Goal: Transaction & Acquisition: Purchase product/service

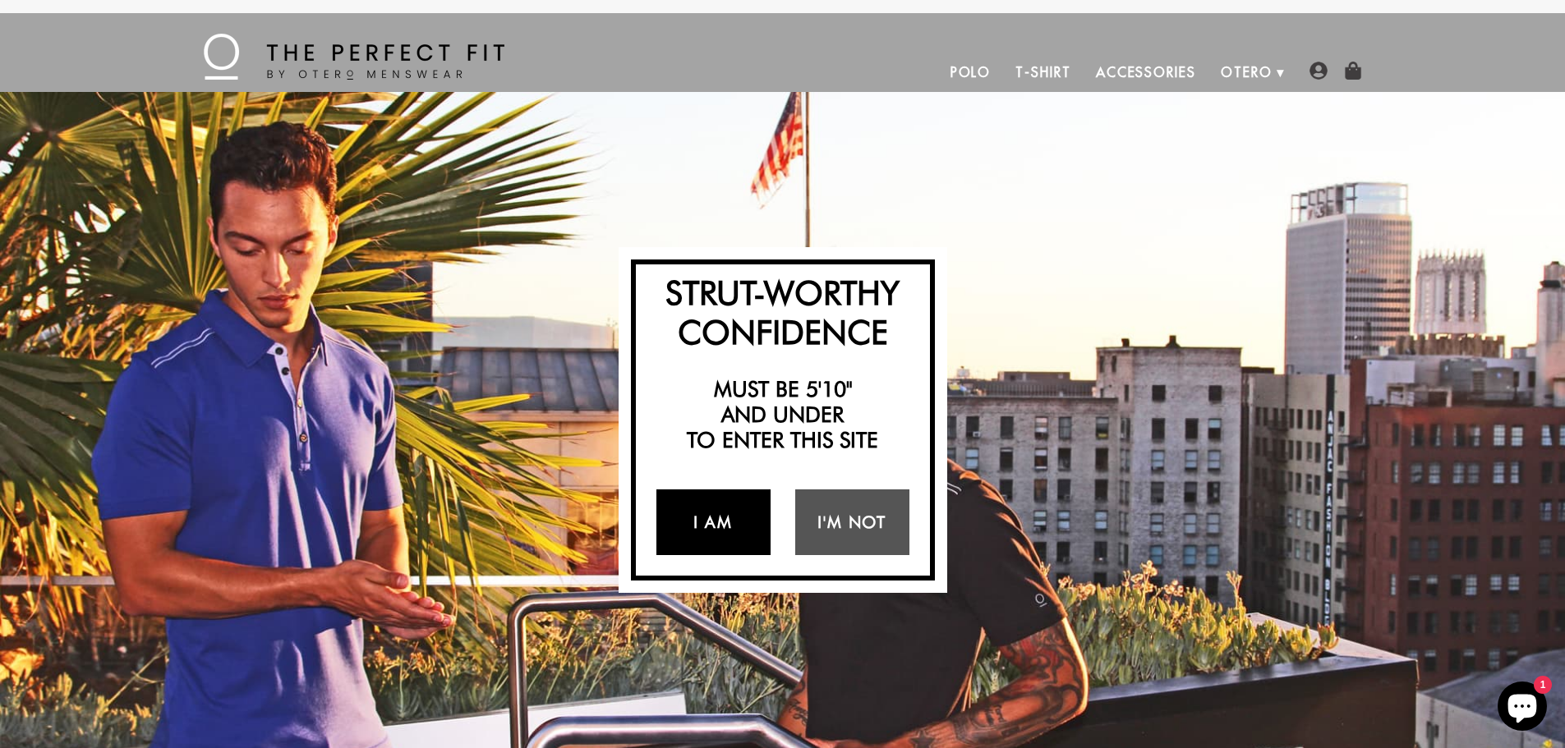
click at [724, 533] on link "I Am" at bounding box center [713, 523] width 114 height 66
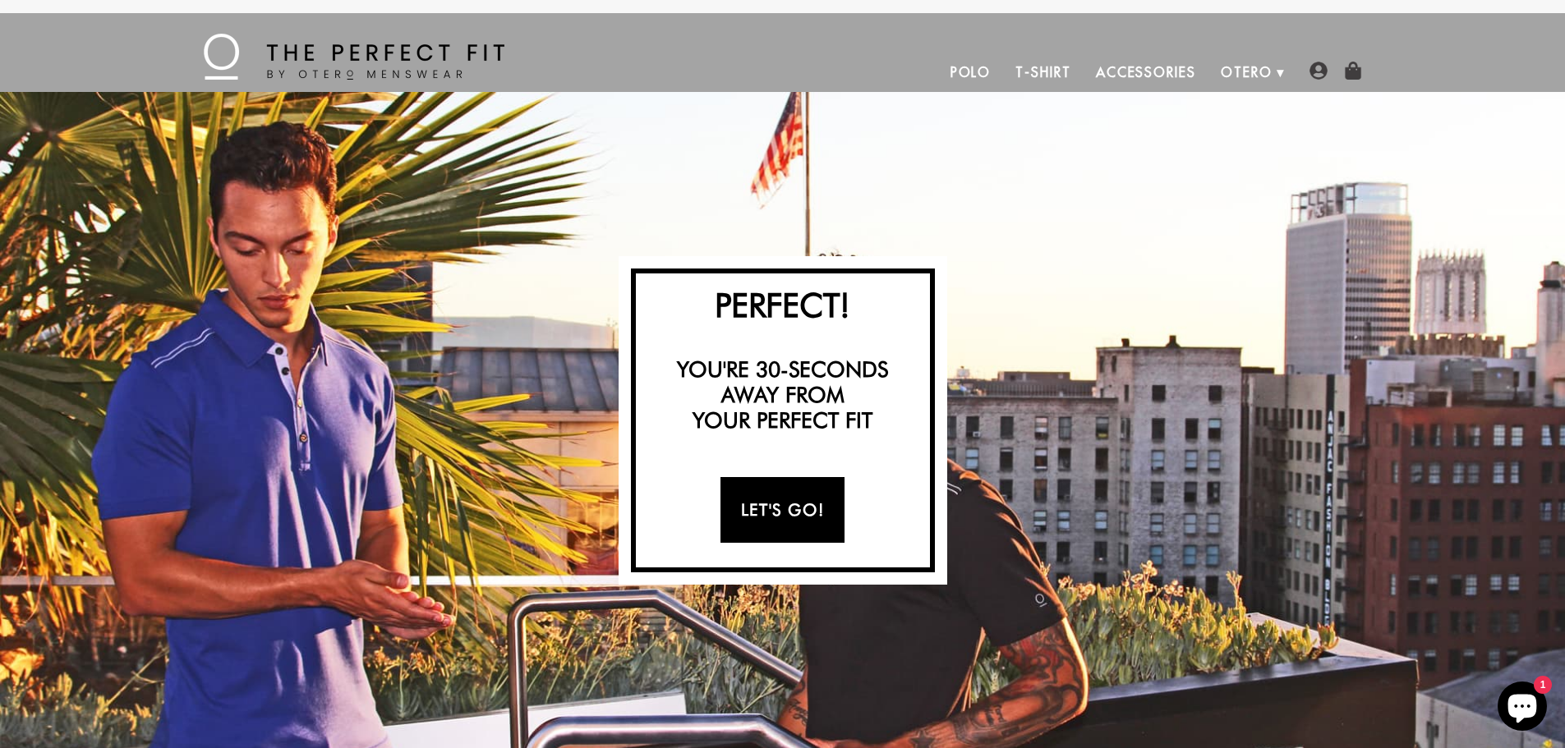
click at [752, 511] on link "Let's Go!" at bounding box center [782, 510] width 124 height 66
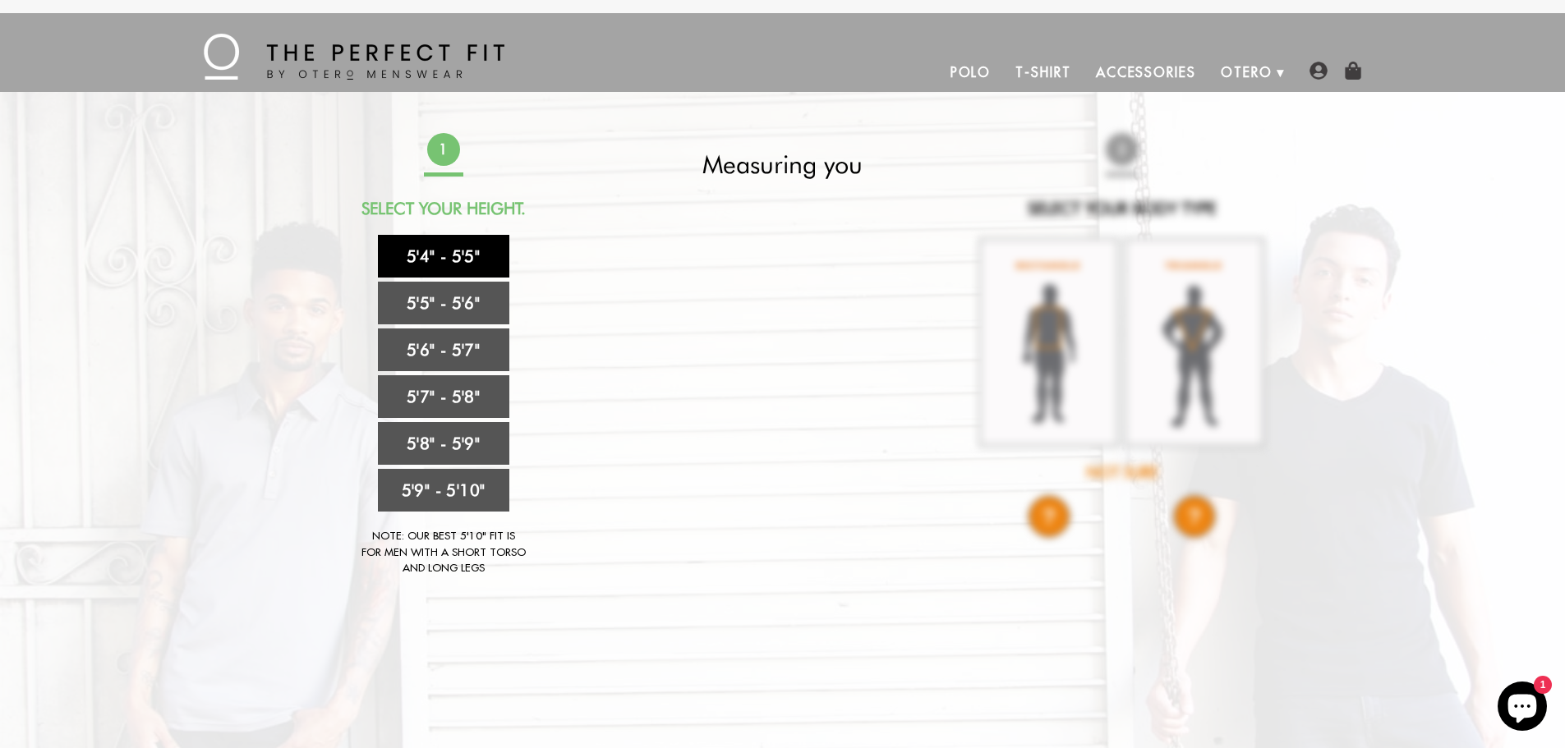
click at [452, 256] on link "5'4" - 5'5"" at bounding box center [443, 256] width 131 height 43
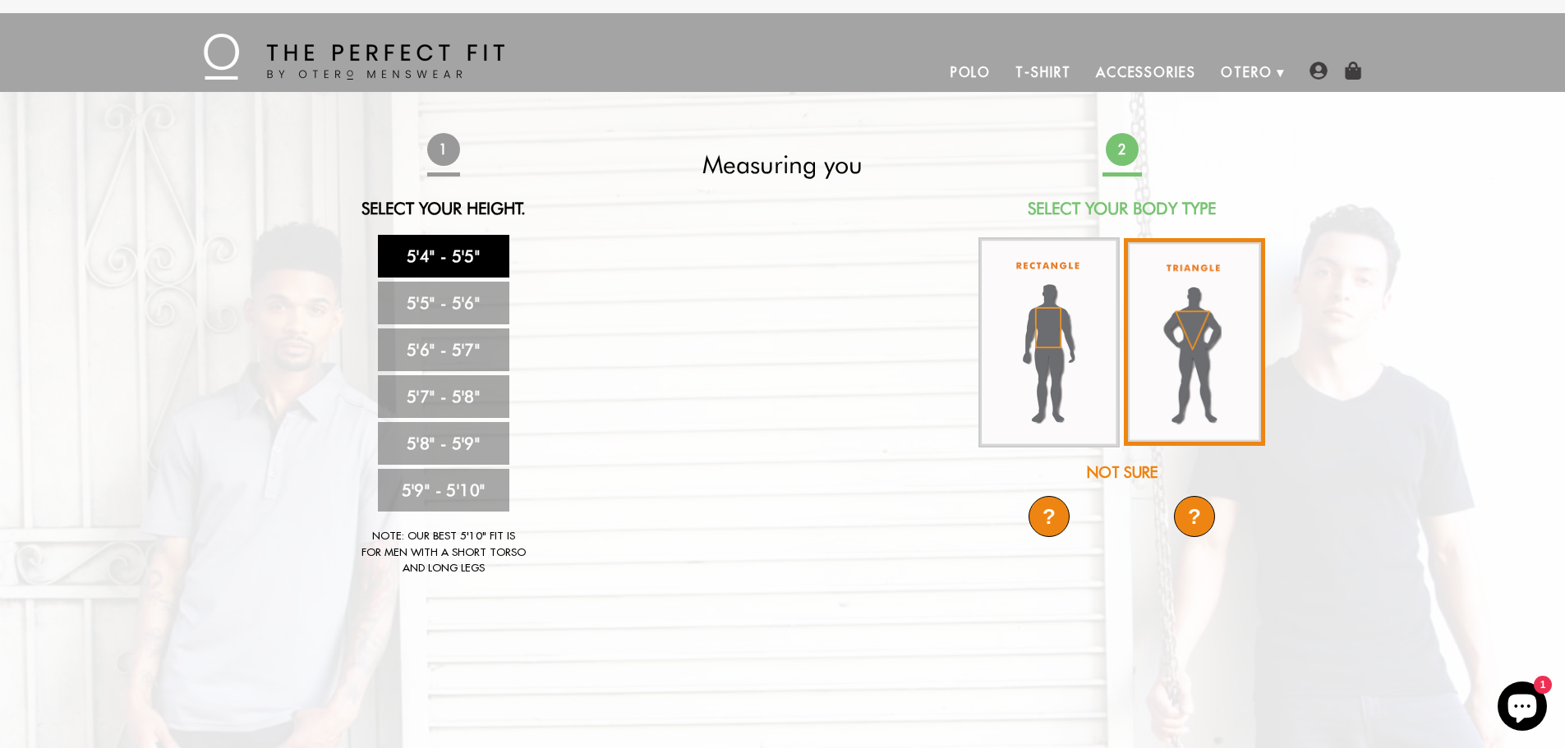
click at [1175, 375] on img at bounding box center [1194, 342] width 141 height 208
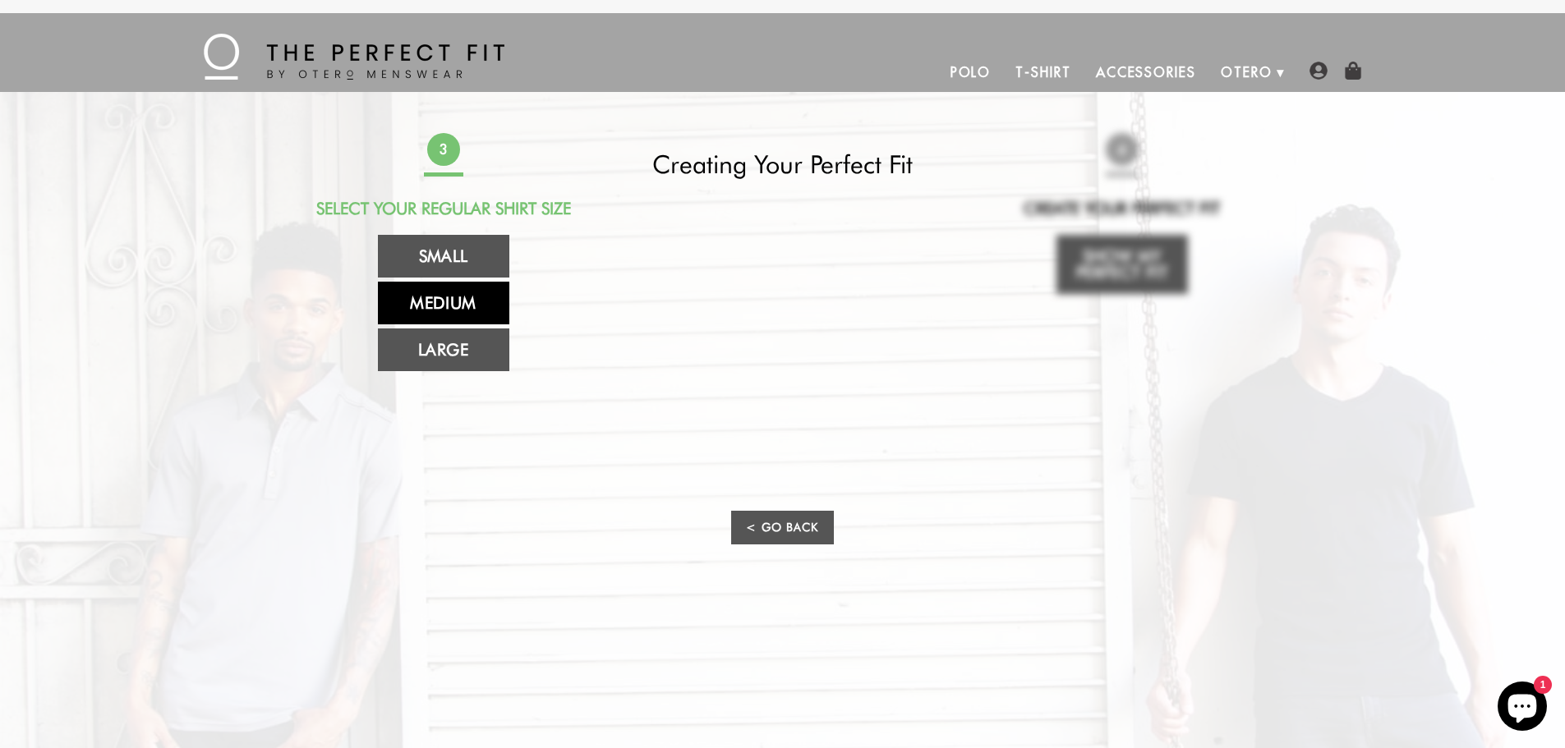
click at [458, 297] on link "Medium" at bounding box center [443, 303] width 131 height 43
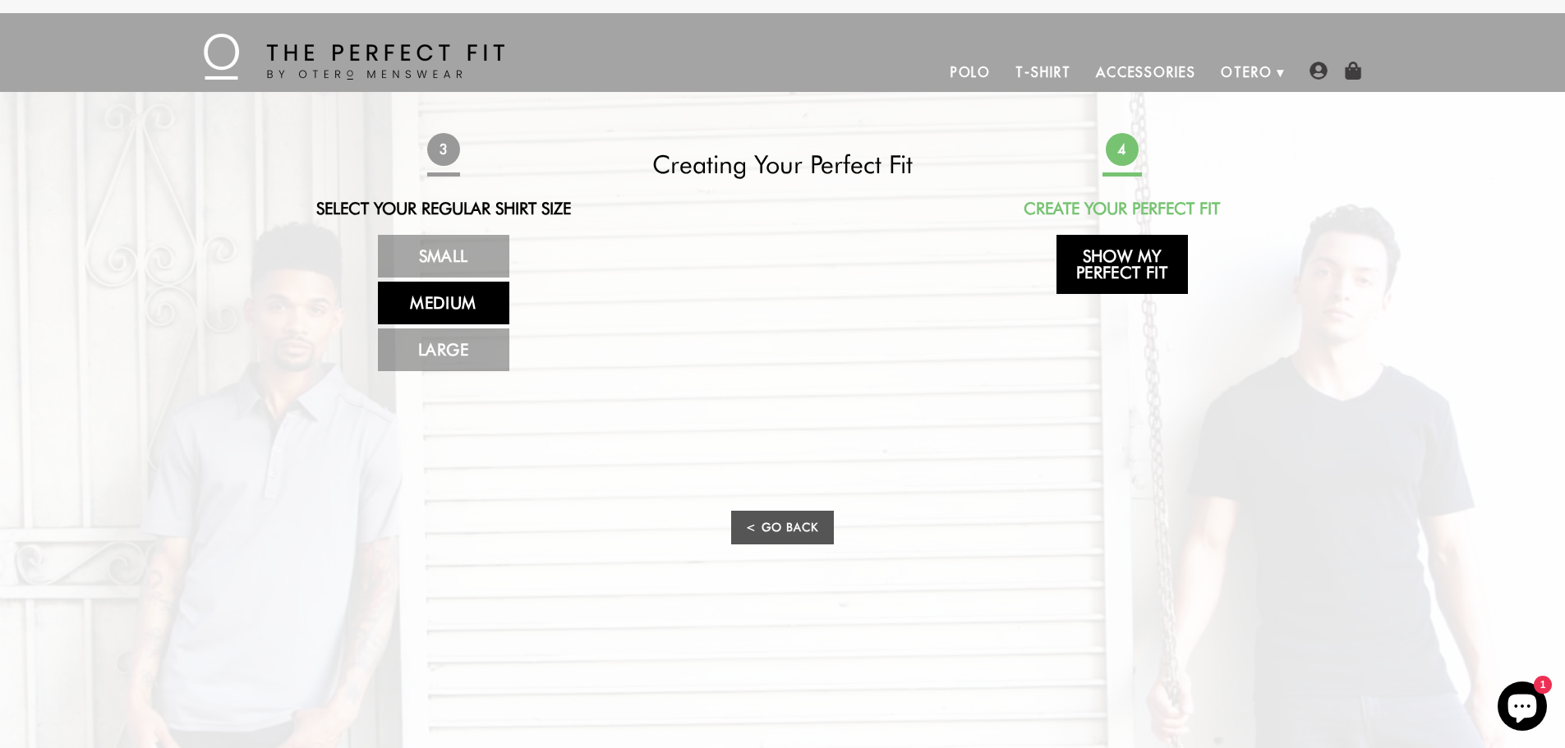
click at [1114, 257] on link "Show My Perfect Fit" at bounding box center [1121, 264] width 131 height 59
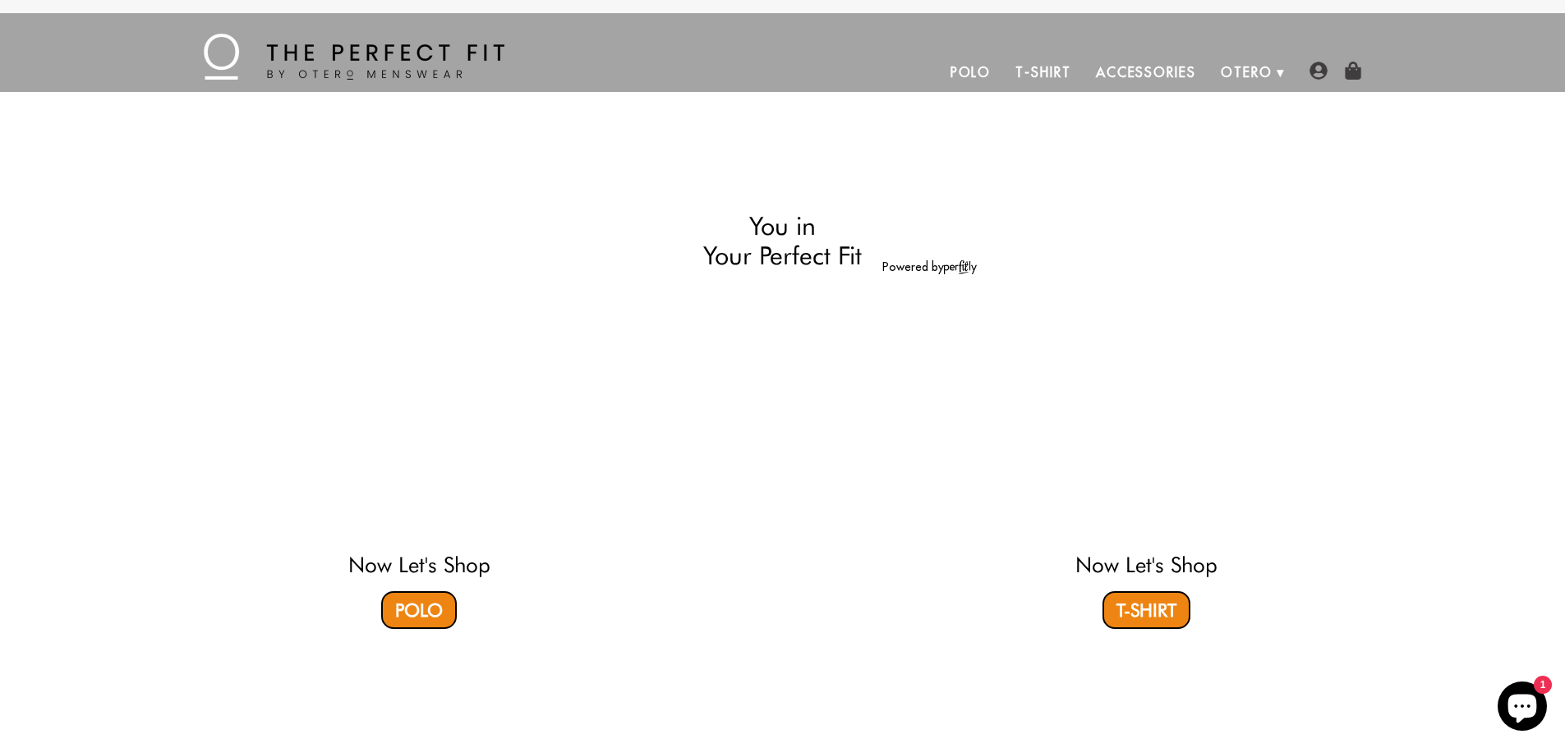
select select "triangle"
select select "M"
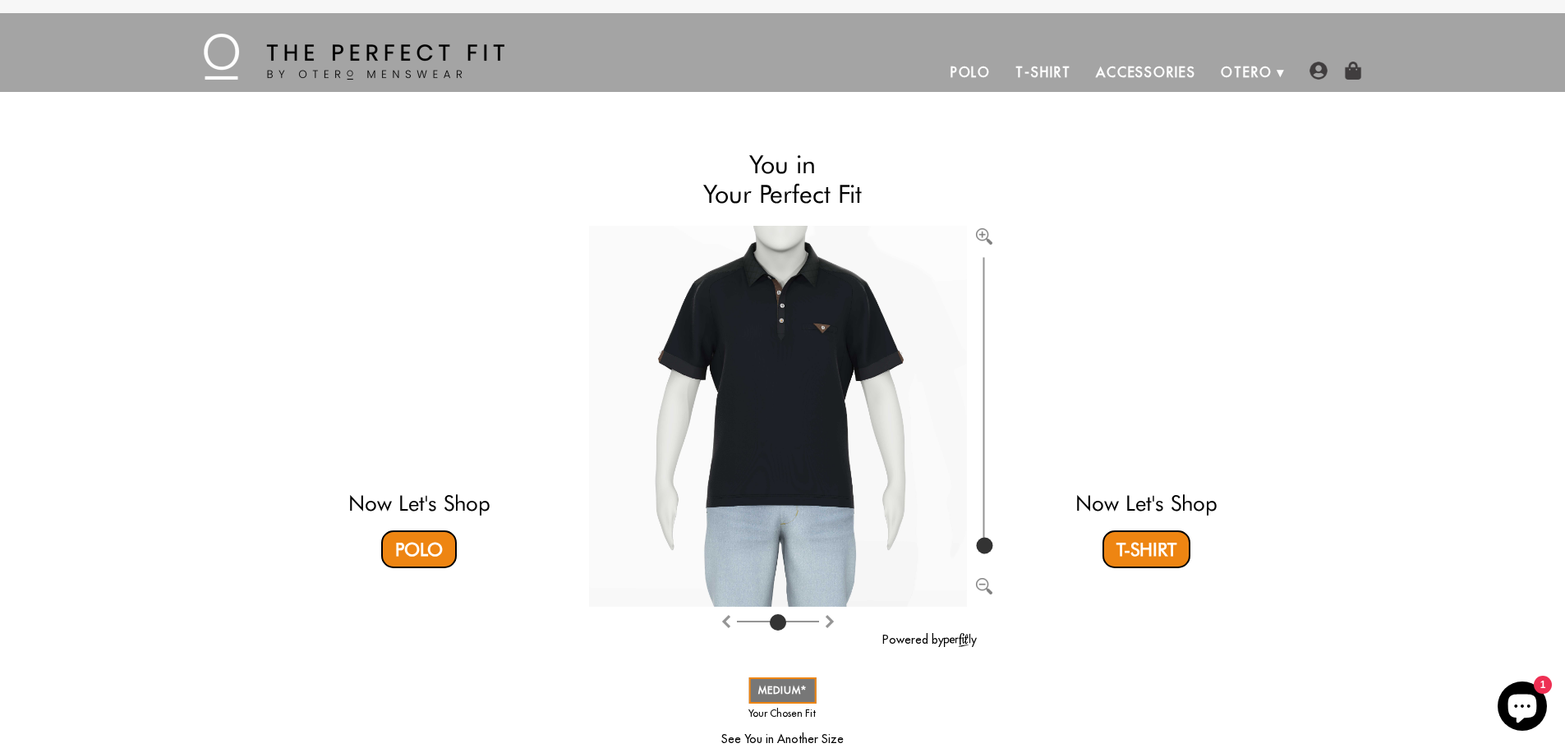
click at [1137, 67] on link "Accessories" at bounding box center [1145, 72] width 125 height 39
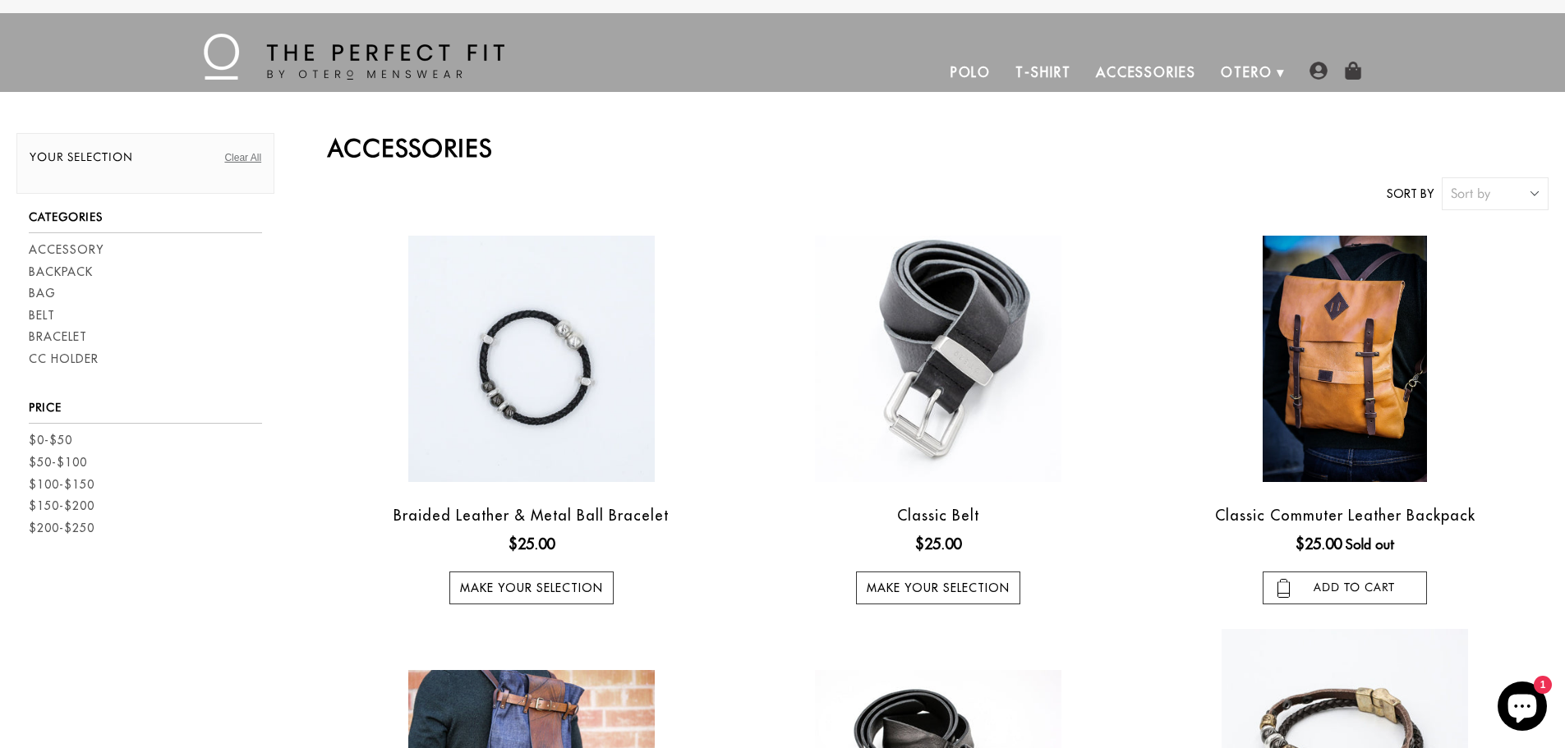
click at [986, 71] on link "Polo" at bounding box center [971, 72] width 66 height 39
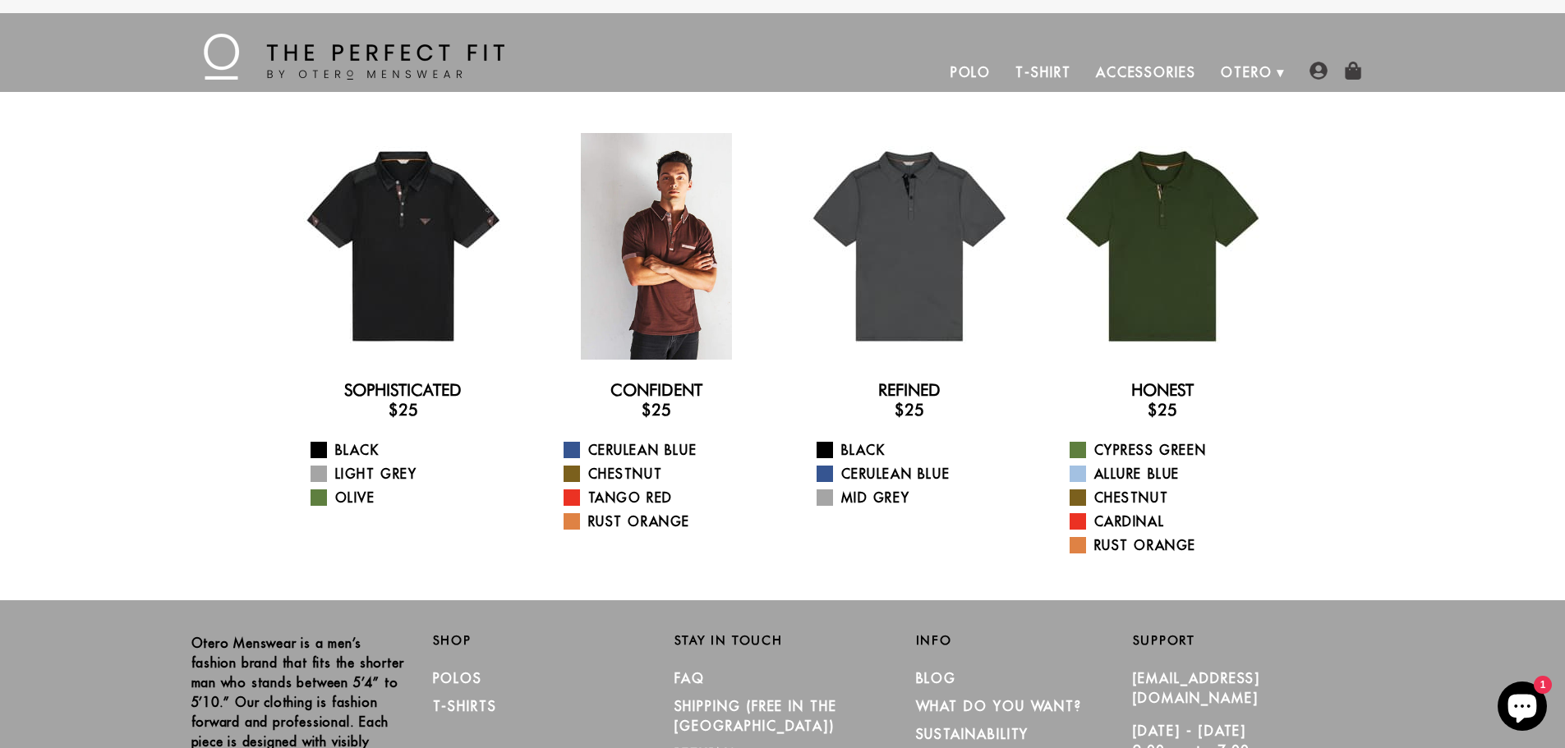
click at [668, 269] on div at bounding box center [656, 246] width 227 height 227
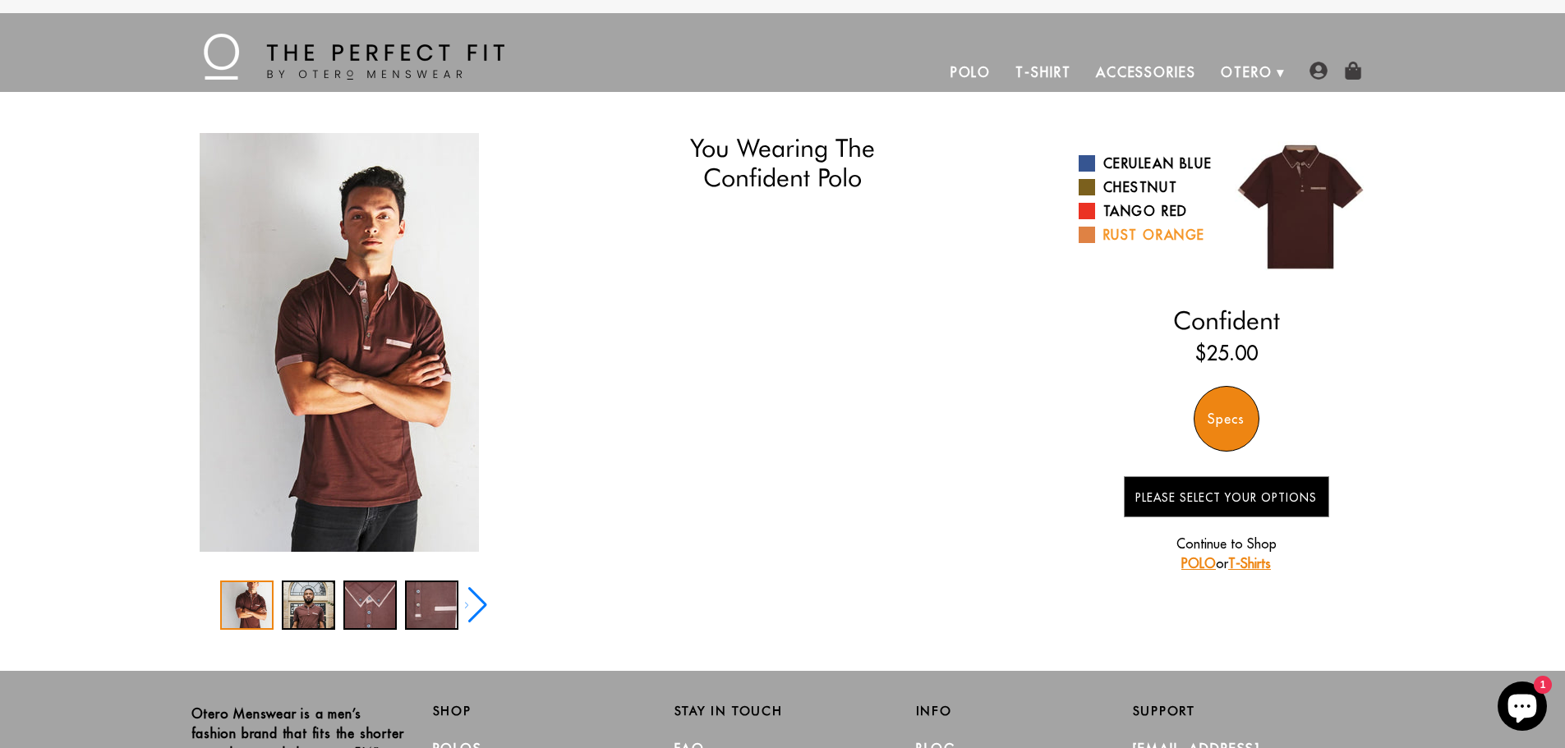
select select "triangle"
select select "M"
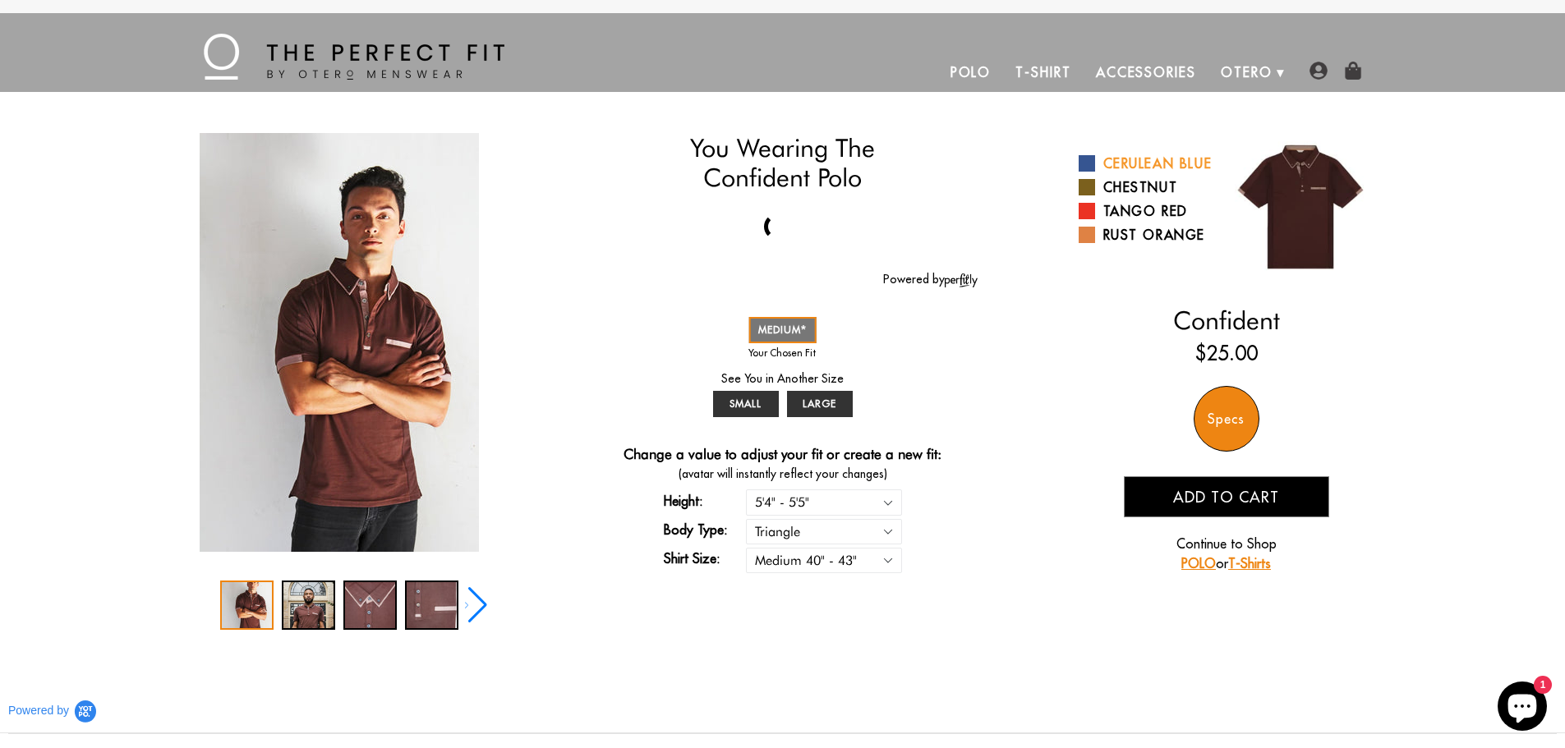
click at [1134, 168] on link "Cerulean Blue" at bounding box center [1146, 164] width 136 height 20
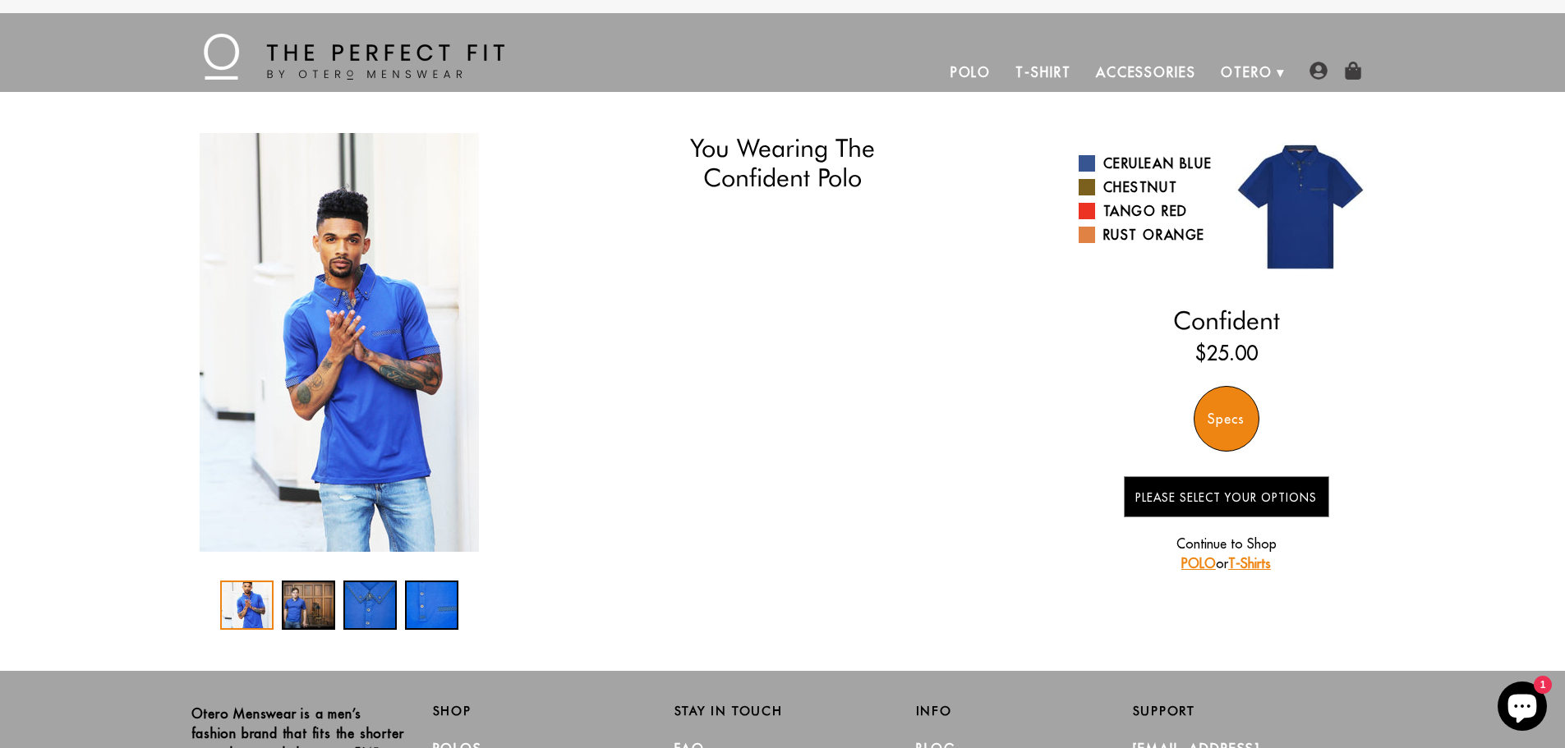
select select "triangle"
select select "M"
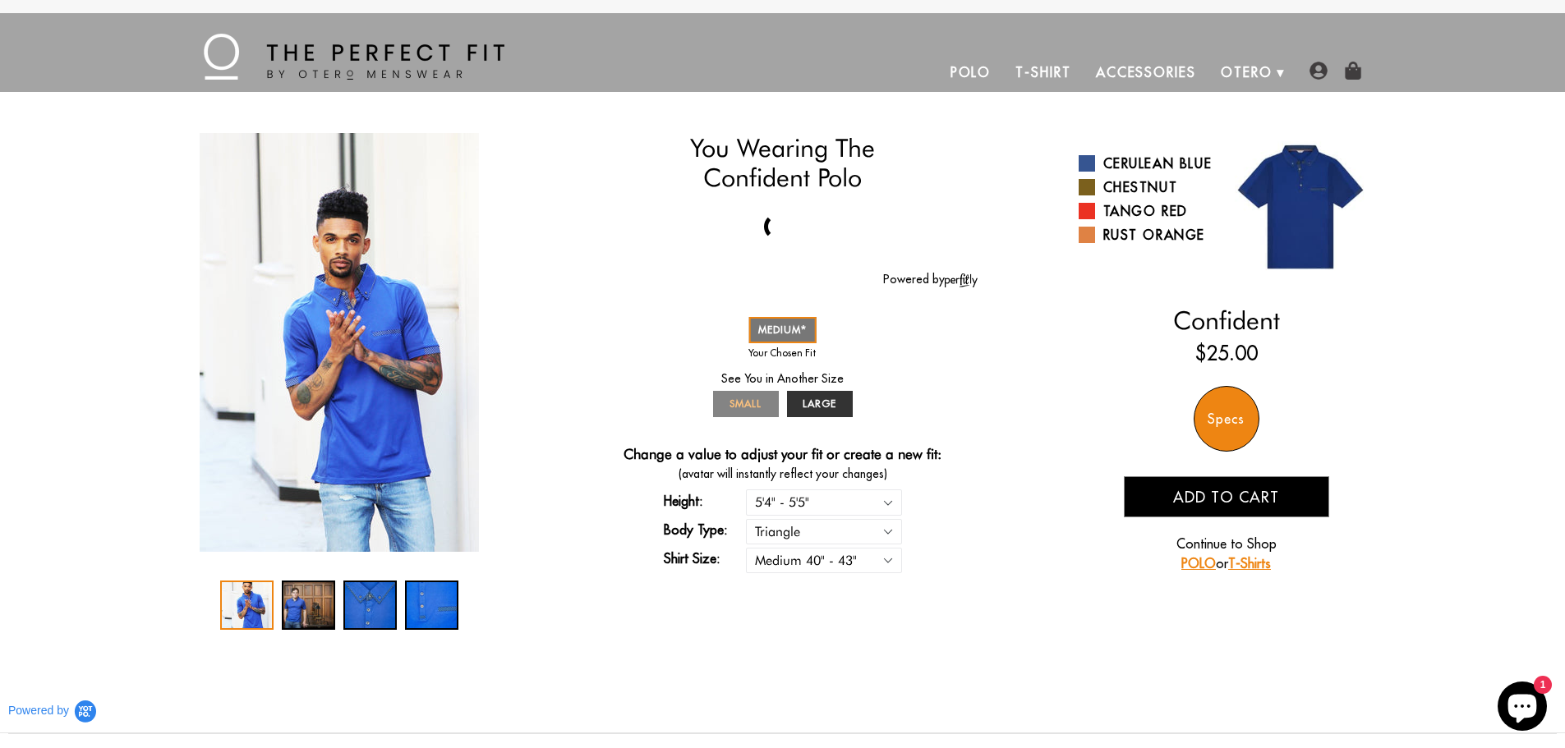
click at [741, 395] on link "SMALL" at bounding box center [746, 404] width 66 height 26
click at [744, 399] on span "SMALL" at bounding box center [745, 404] width 32 height 12
click at [728, 400] on link "SMALL" at bounding box center [746, 404] width 66 height 26
click at [777, 239] on div at bounding box center [777, 226] width 380 height 39
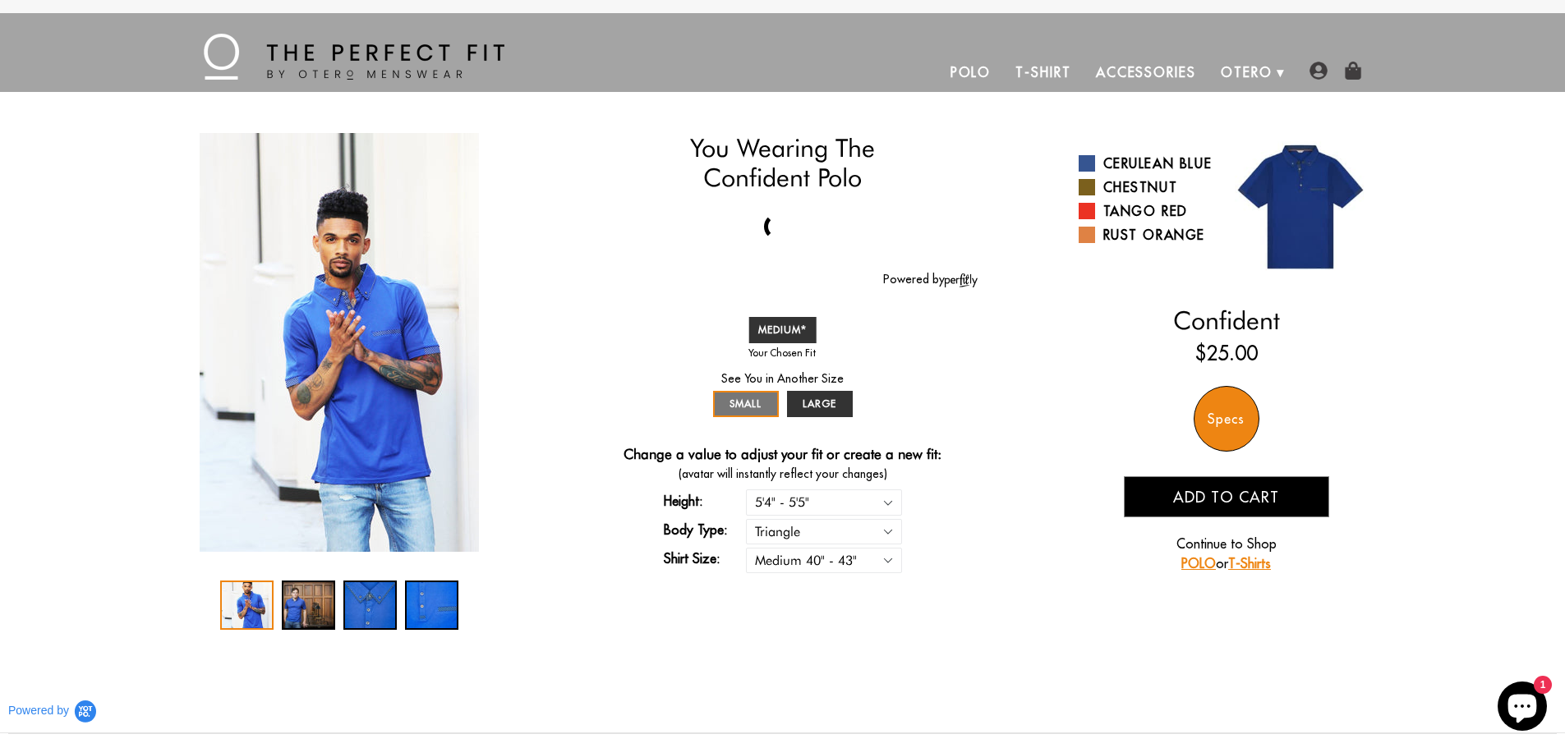
click at [775, 236] on div at bounding box center [777, 227] width 37 height 37
click at [777, 231] on div at bounding box center [777, 227] width 37 height 37
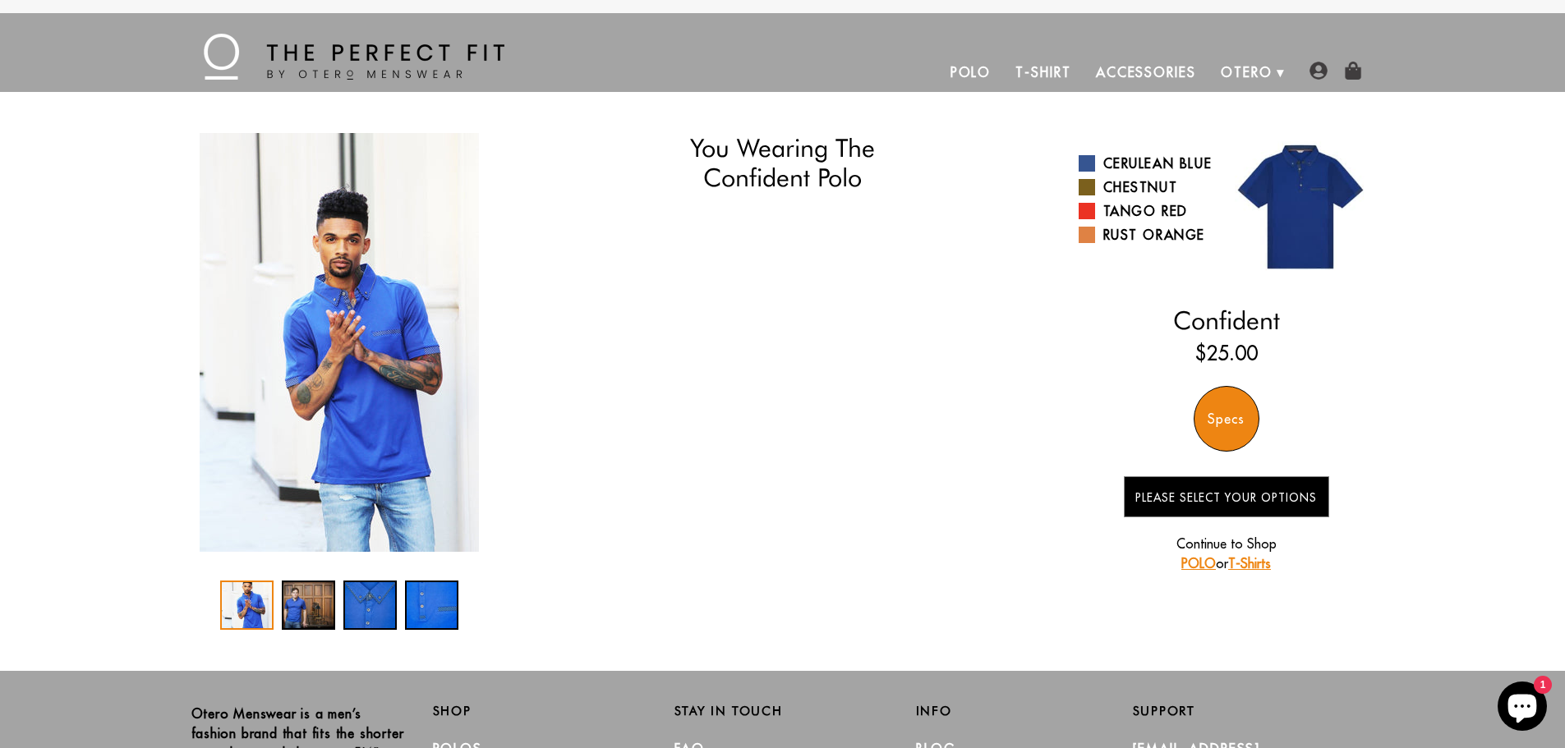
select select "triangle"
select select "M"
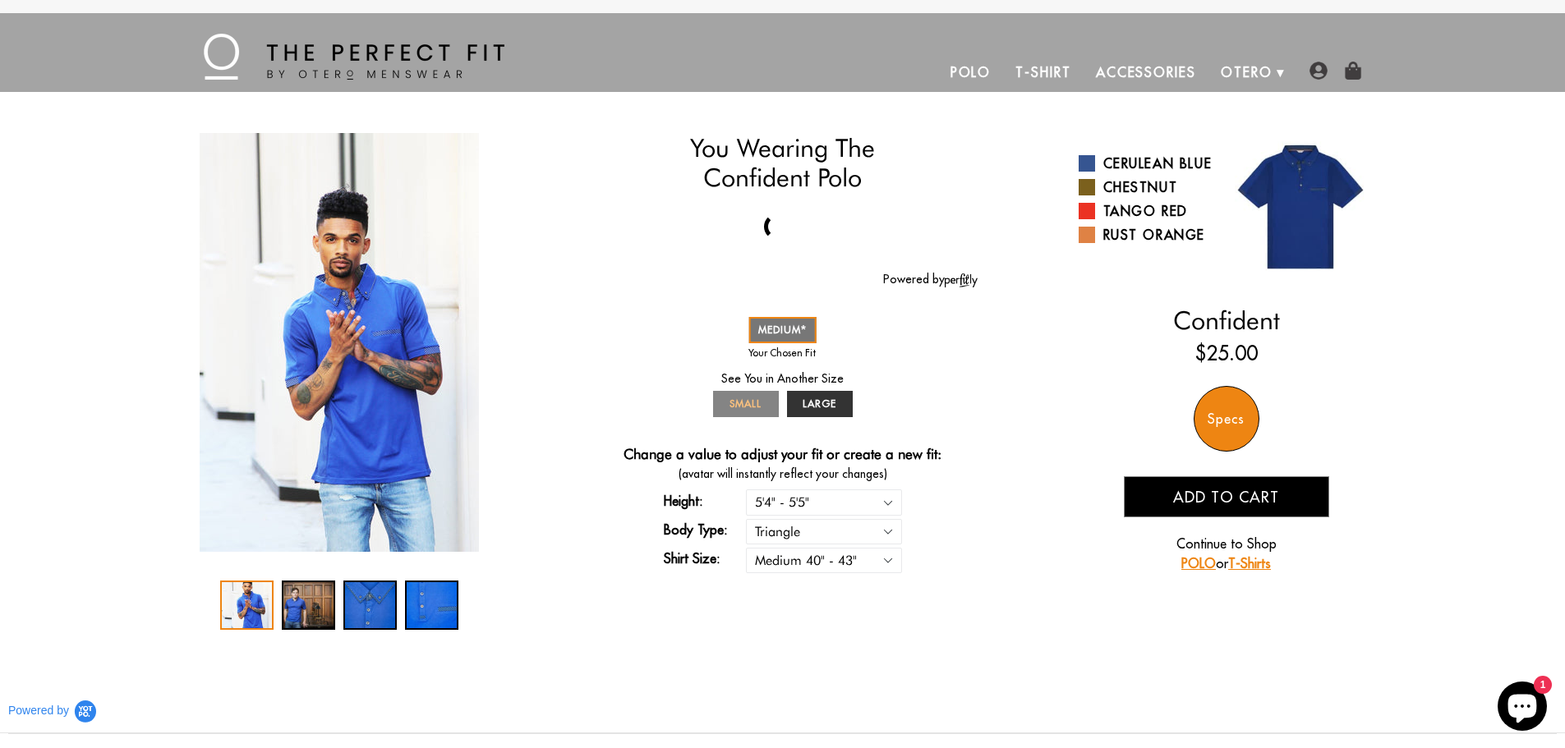
click at [743, 399] on span "SMALL" at bounding box center [745, 404] width 32 height 12
